Goal: Book appointment/travel/reservation

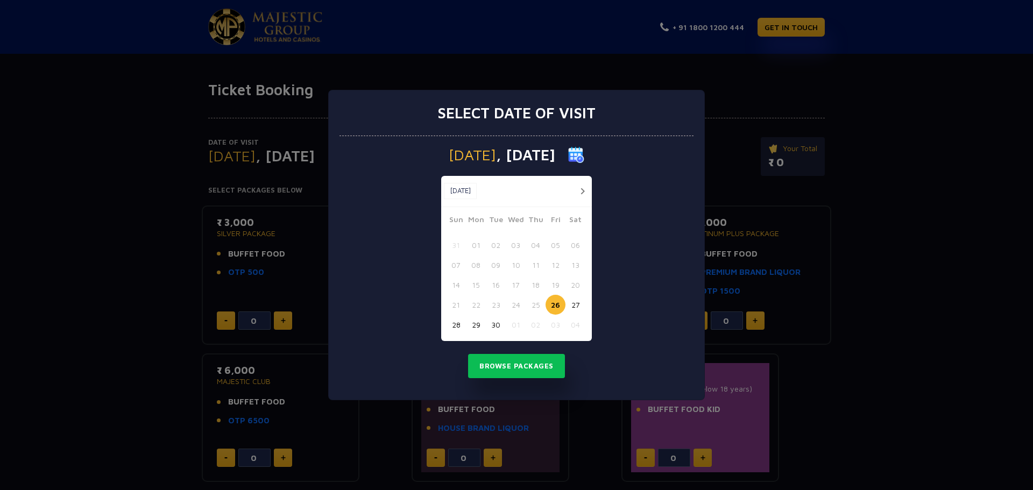
click at [578, 305] on button "27" at bounding box center [575, 305] width 20 height 20
click at [526, 366] on button "Browse Packages" at bounding box center [516, 366] width 97 height 25
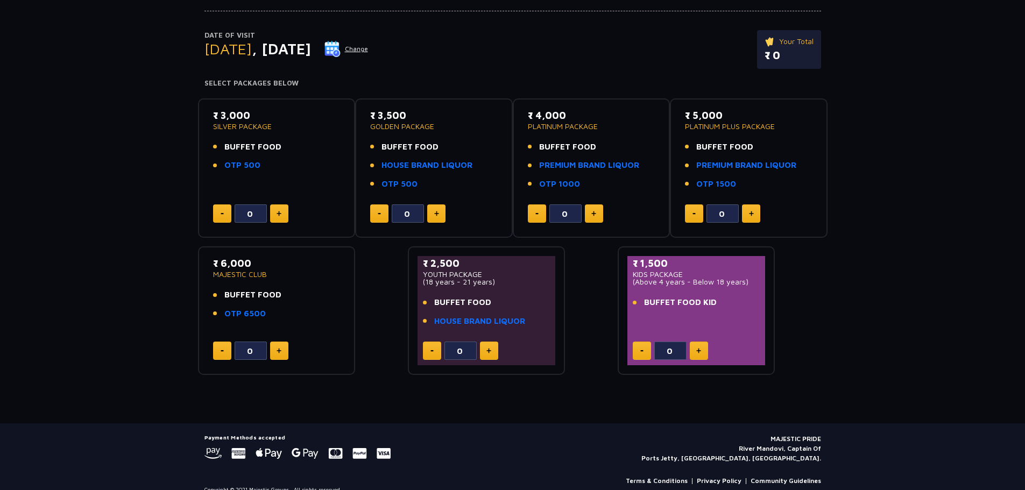
scroll to position [108, 0]
click at [241, 166] on link "OTP 500" at bounding box center [242, 165] width 36 height 12
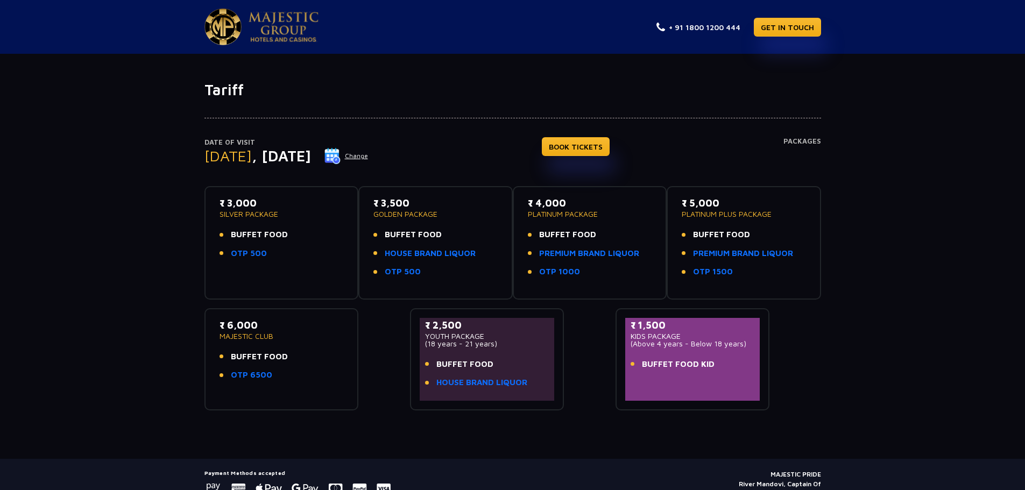
click at [286, 16] on img at bounding box center [284, 27] width 70 height 30
